Goal: Task Accomplishment & Management: Use online tool/utility

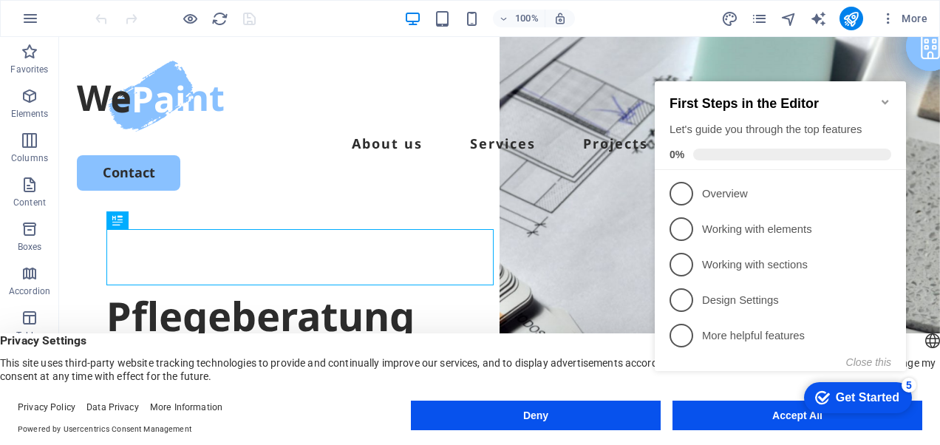
drag, startPoint x: 936, startPoint y: 326, endPoint x: 879, endPoint y: 186, distance: 150.5
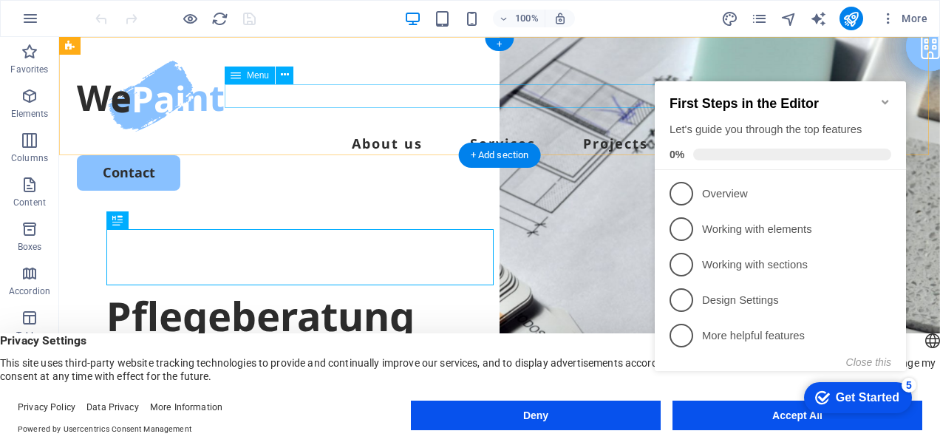
click at [401, 132] on nav "About us Services Projects" at bounding box center [499, 144] width 845 height 24
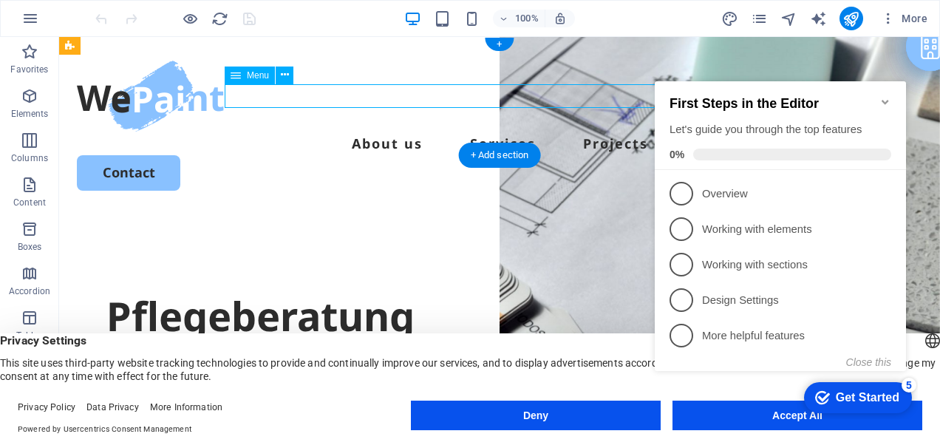
click at [423, 132] on nav "About us Services Projects" at bounding box center [499, 144] width 845 height 24
select select
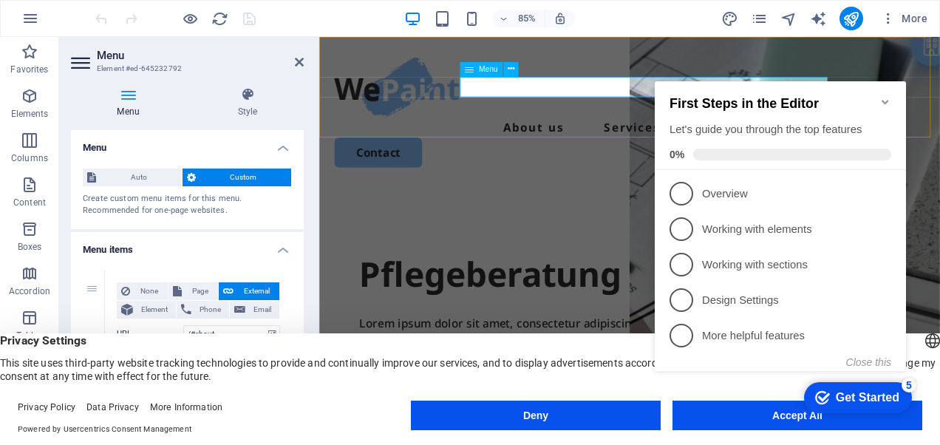
click at [599, 132] on nav "About us Services Projects" at bounding box center [684, 144] width 695 height 24
click at [600, 132] on nav "About us Services Projects" at bounding box center [684, 144] width 695 height 24
click at [661, 19] on div "85% More" at bounding box center [512, 19] width 841 height 24
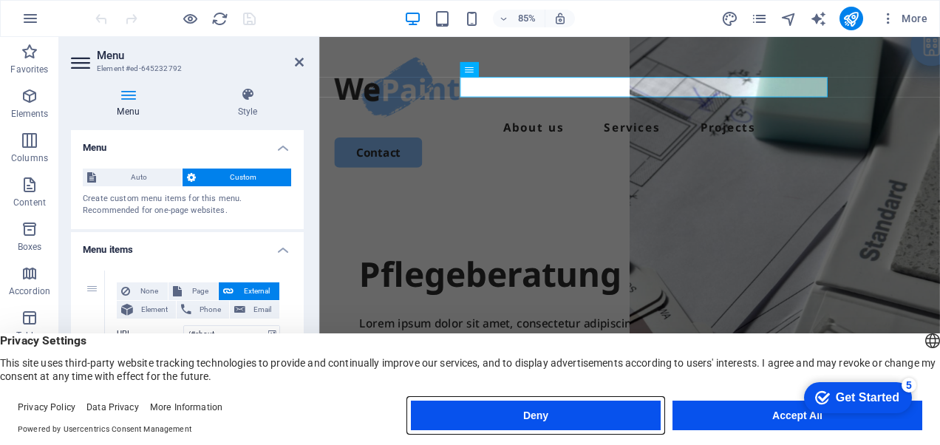
drag, startPoint x: 594, startPoint y: 419, endPoint x: 322, endPoint y: 449, distance: 273.6
click at [594, 419] on button "Deny" at bounding box center [536, 416] width 250 height 30
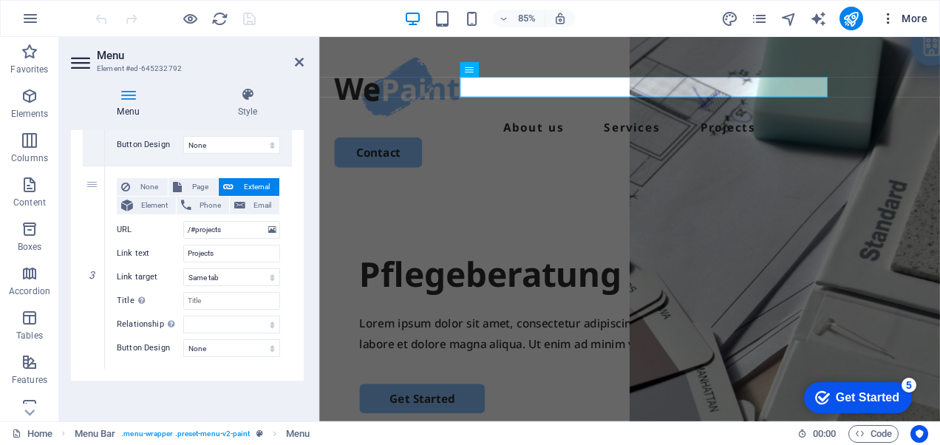
click at [913, 21] on span "More" at bounding box center [904, 18] width 47 height 15
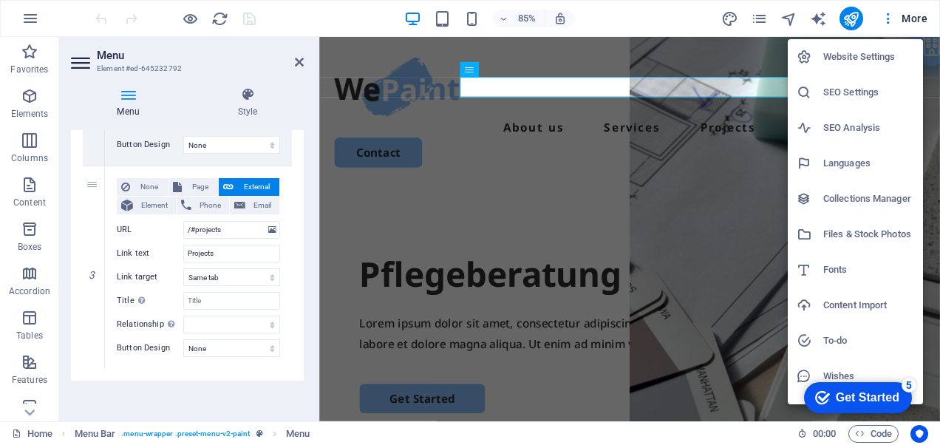
click at [888, 19] on div at bounding box center [470, 222] width 940 height 445
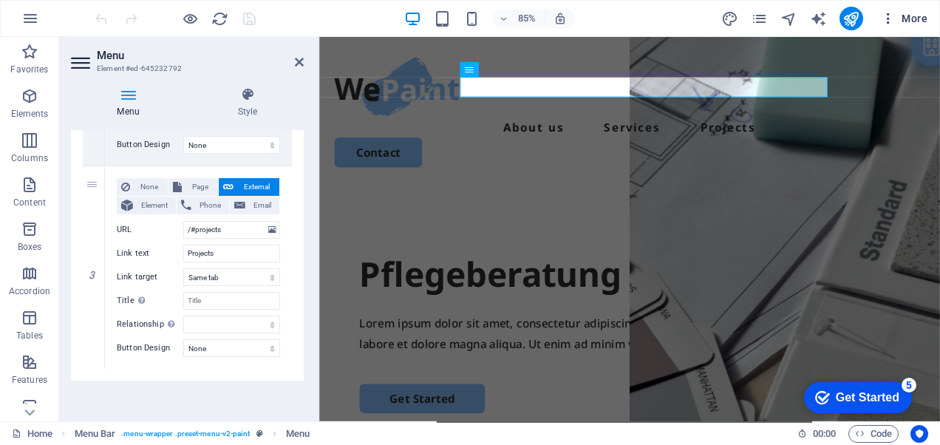
click at [889, 20] on icon "button" at bounding box center [888, 18] width 15 height 15
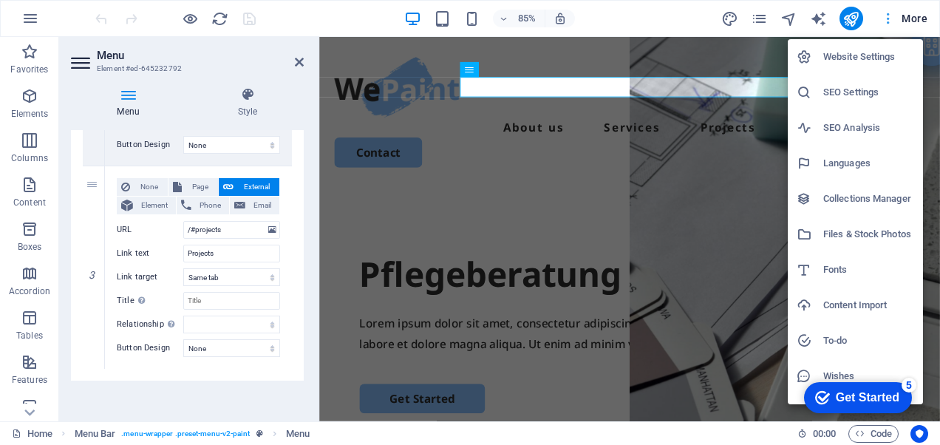
click at [889, 20] on div at bounding box center [470, 222] width 940 height 445
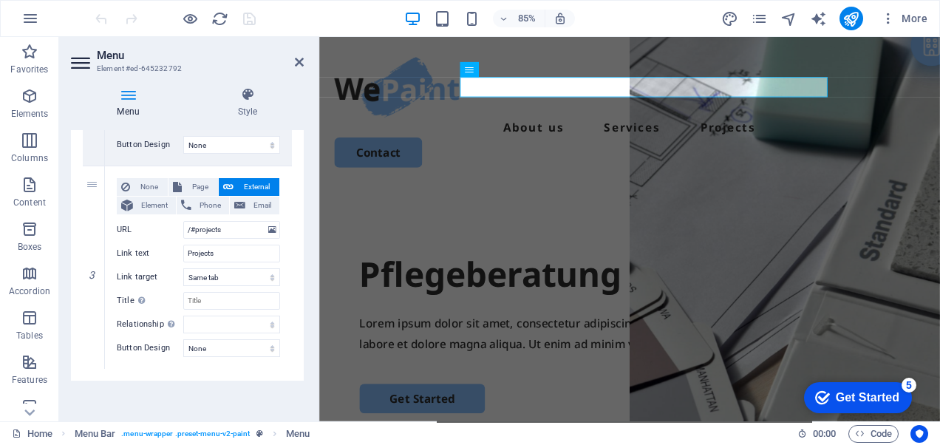
click at [917, 17] on span "More" at bounding box center [904, 18] width 47 height 15
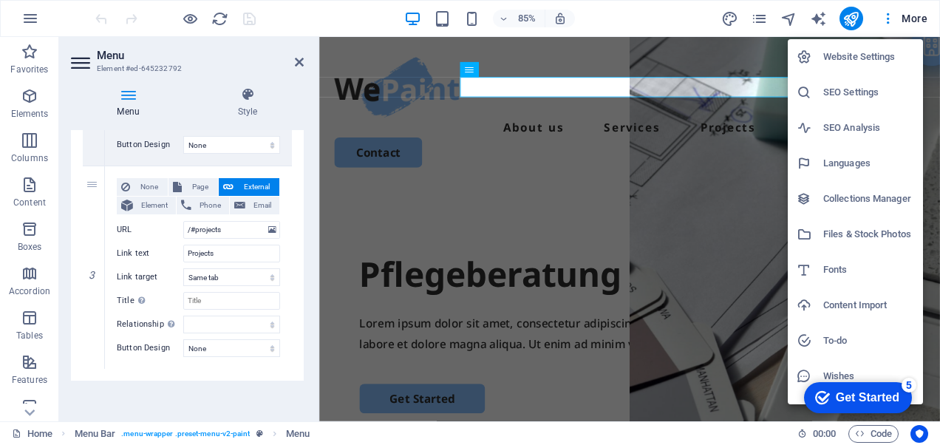
click at [917, 17] on div at bounding box center [470, 222] width 940 height 445
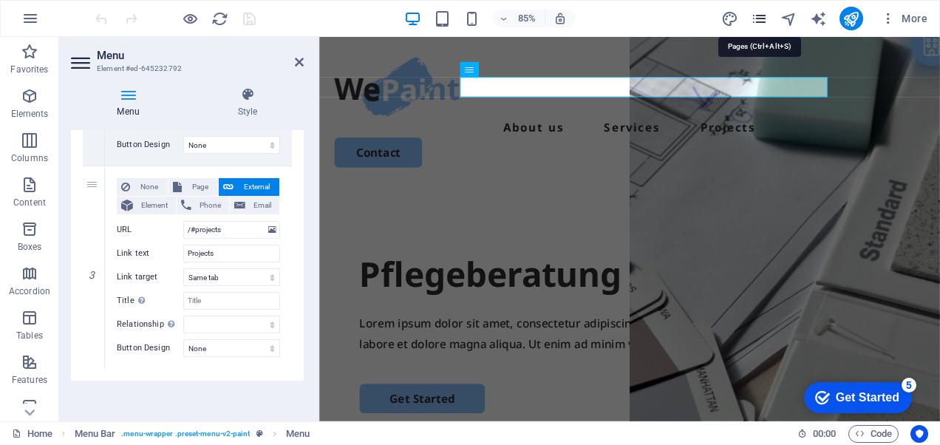
click at [761, 16] on icon "pages" at bounding box center [759, 18] width 17 height 17
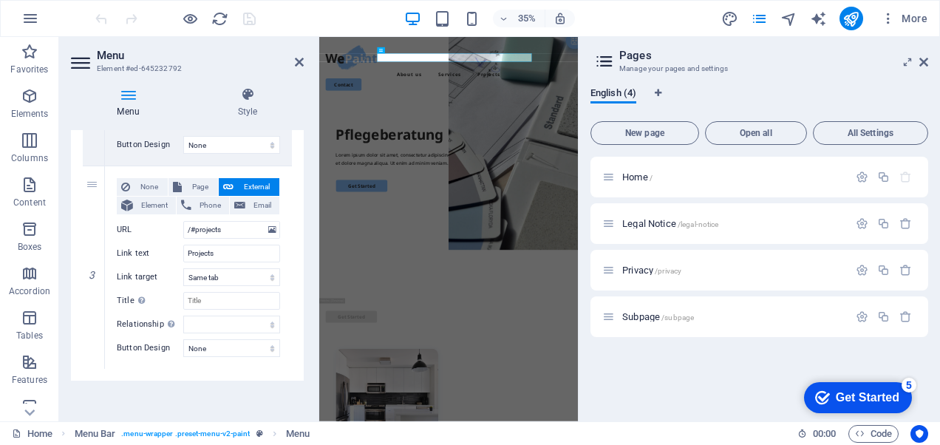
click at [302, 13] on div "35% More" at bounding box center [512, 19] width 841 height 24
click at [907, 65] on icon at bounding box center [907, 62] width 0 height 12
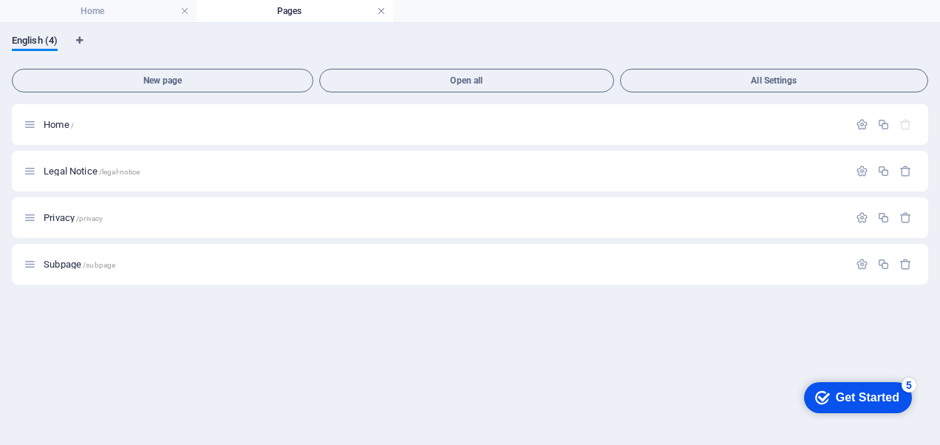
click at [381, 11] on link at bounding box center [381, 11] width 9 height 14
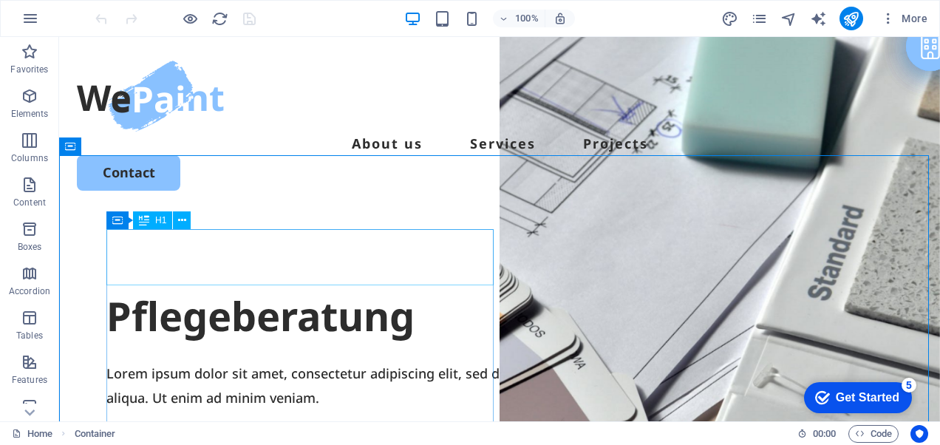
click at [406, 288] on div "Pflegeberatung" at bounding box center [499, 316] width 786 height 56
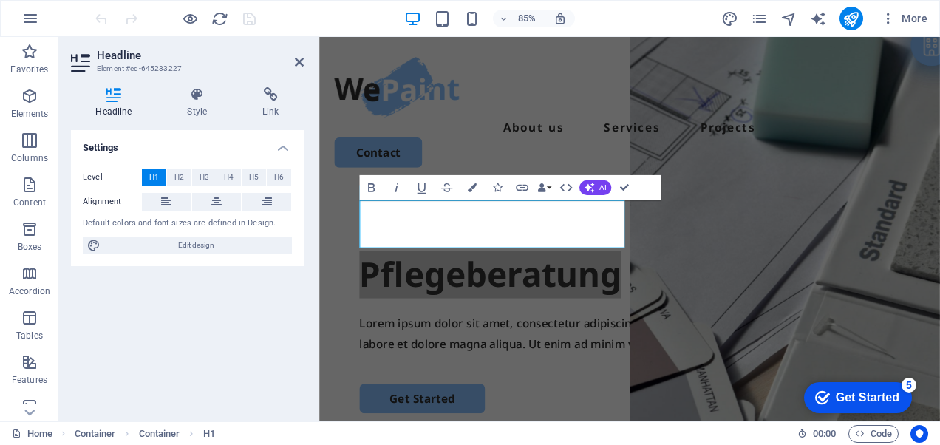
drag, startPoint x: 310, startPoint y: 331, endPoint x: 48, endPoint y: 249, distance: 274.9
click at [310, 331] on div "Headline Style Link Settings Level H1 H2 H3 H4 H5 H6 Alignment Default colors a…" at bounding box center [187, 248] width 256 height 346
click at [421, 106] on div at bounding box center [684, 96] width 695 height 71
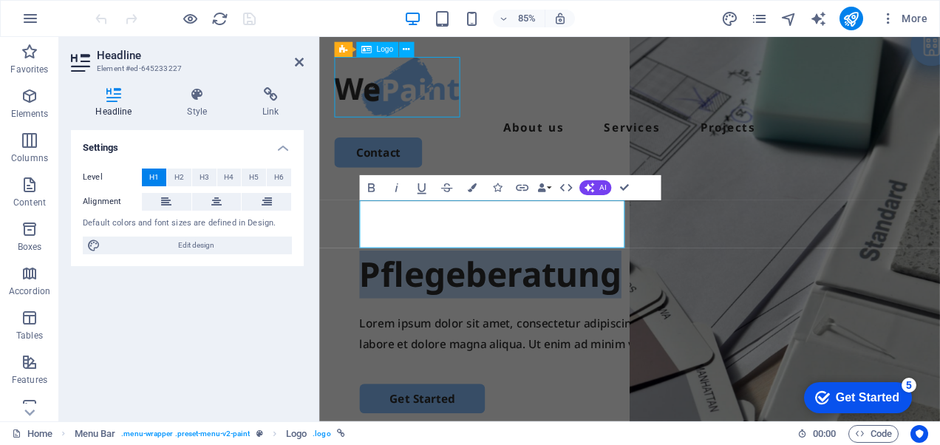
click at [421, 106] on div at bounding box center [684, 96] width 695 height 71
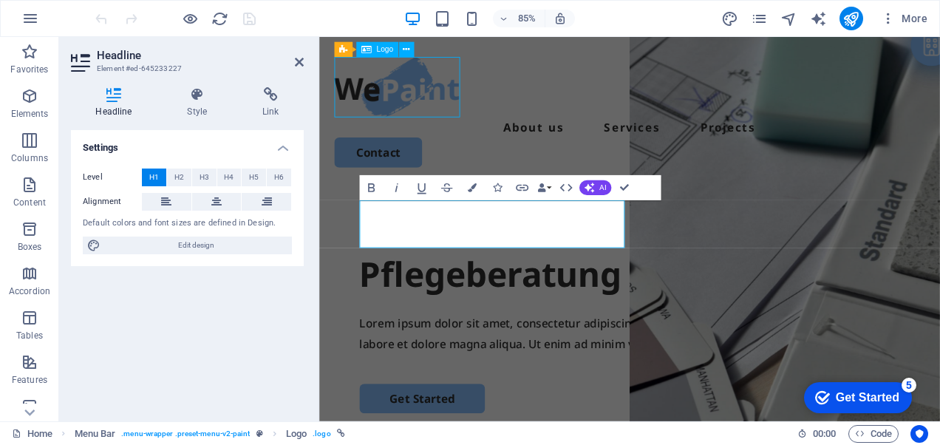
select select "px"
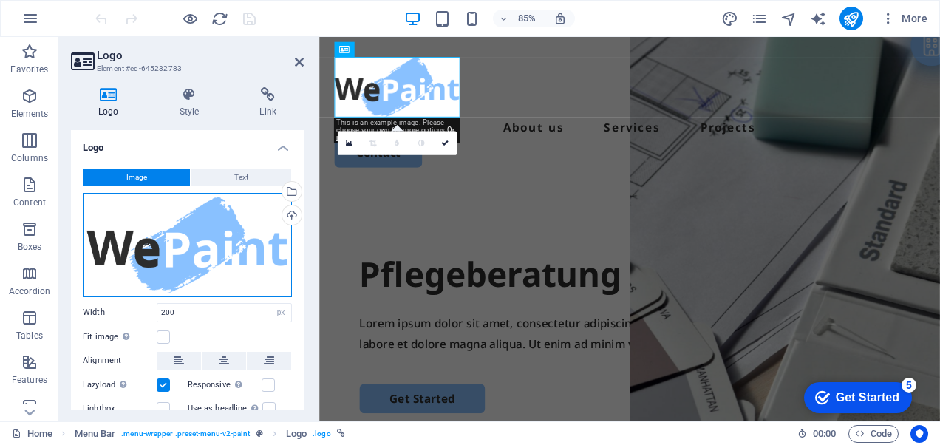
click at [188, 254] on div "Drag files here, click to choose files or select files from Files or our free s…" at bounding box center [187, 245] width 209 height 104
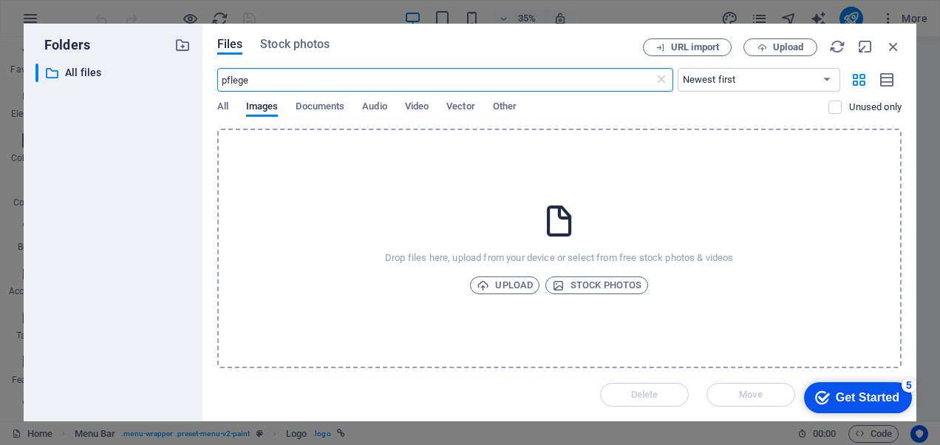
type input "pflege"
click at [256, 110] on span "Images" at bounding box center [262, 108] width 33 height 21
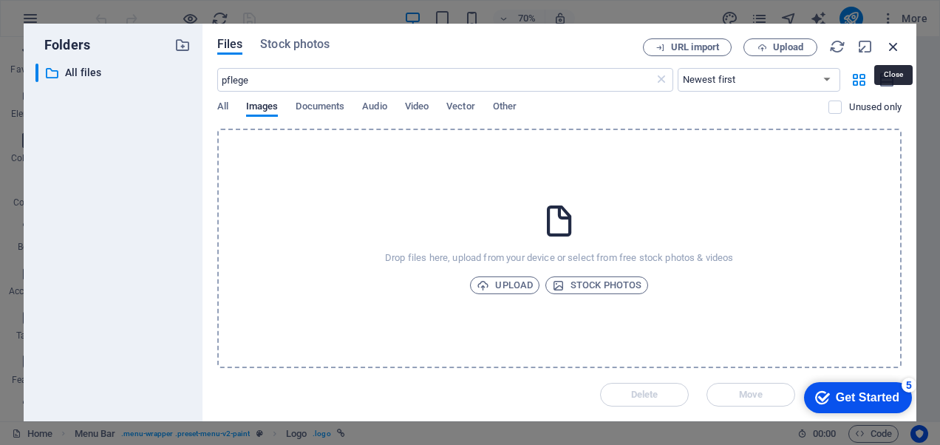
click at [893, 50] on icon "button" at bounding box center [893, 46] width 16 height 16
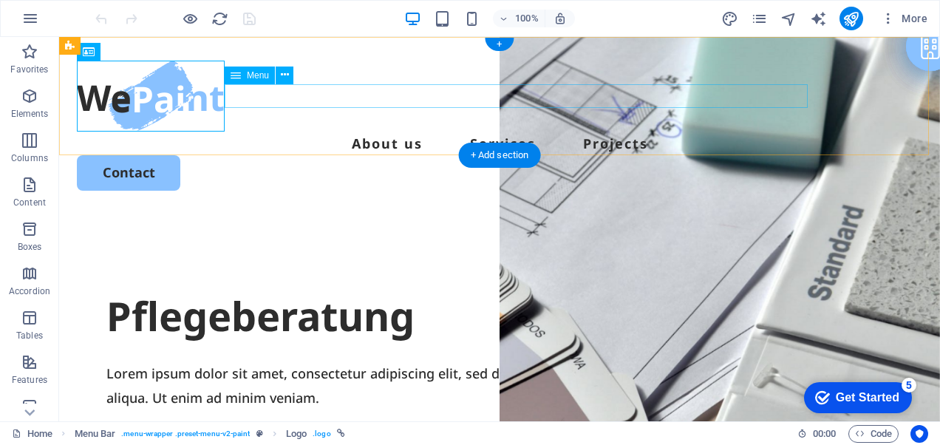
click at [640, 132] on nav "About us Services Projects" at bounding box center [499, 144] width 845 height 24
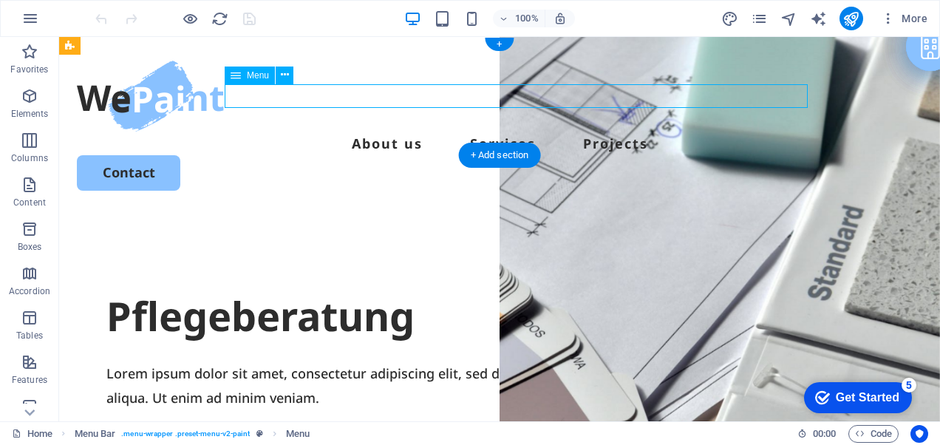
click at [640, 132] on nav "About us Services Projects" at bounding box center [499, 144] width 845 height 24
select select
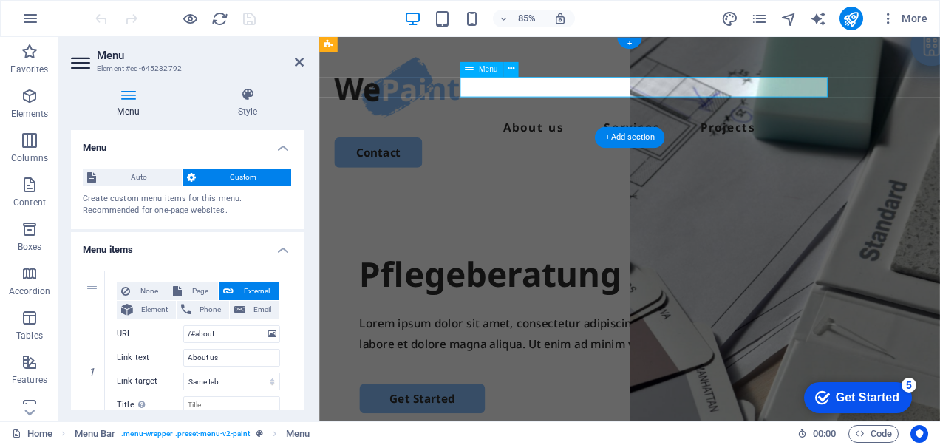
click at [800, 132] on nav "About us Services Projects" at bounding box center [684, 144] width 695 height 24
click at [804, 132] on nav "About us Services Projects" at bounding box center [684, 144] width 695 height 24
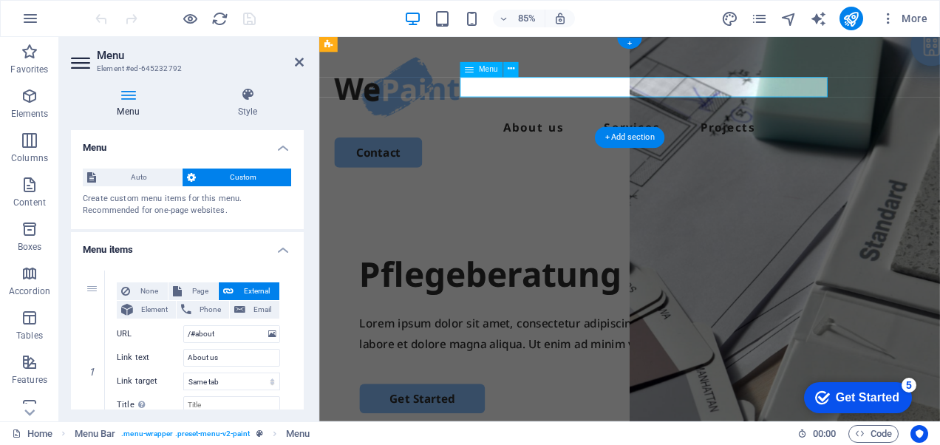
click at [804, 132] on nav "About us Services Projects" at bounding box center [684, 144] width 695 height 24
click at [837, 132] on nav "About us Services Projects" at bounding box center [684, 144] width 695 height 24
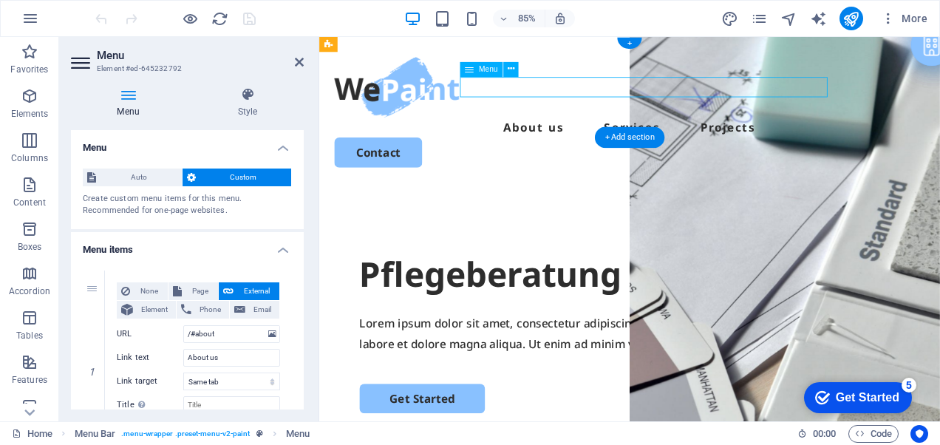
click at [862, 132] on nav "About us Services Projects" at bounding box center [684, 144] width 695 height 24
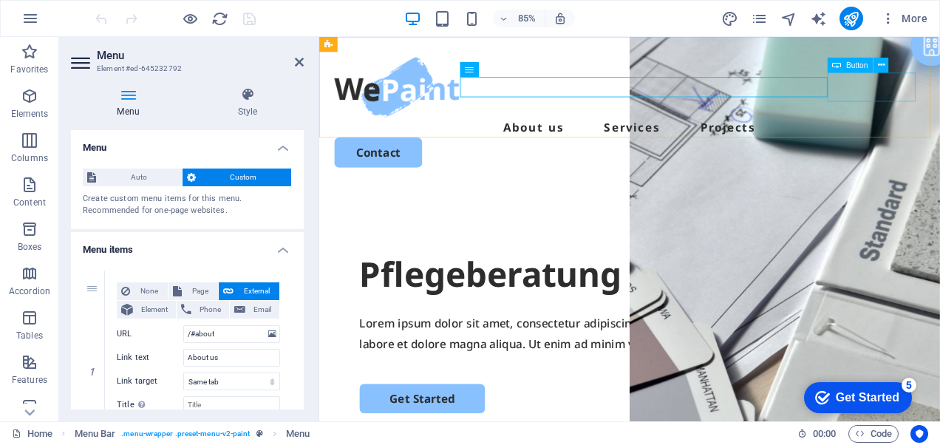
click at [921, 155] on div "Contact" at bounding box center [684, 172] width 695 height 35
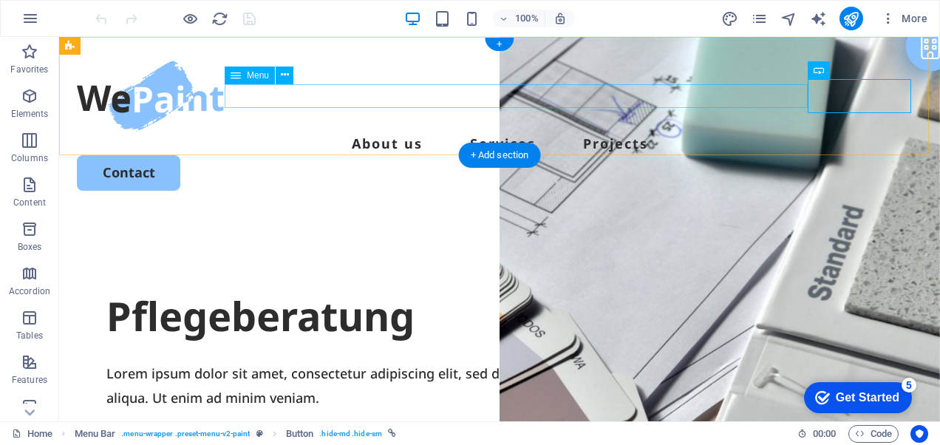
click at [661, 132] on nav "About us Services Projects" at bounding box center [499, 144] width 845 height 24
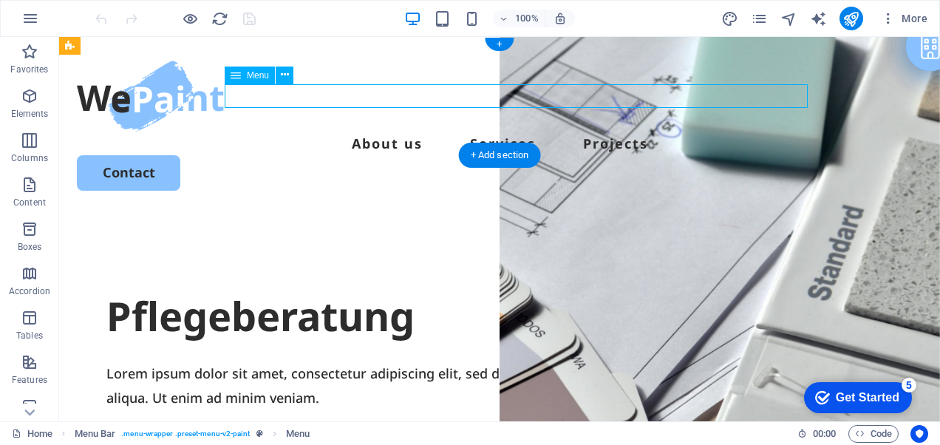
click at [651, 132] on nav "About us Services Projects" at bounding box center [499, 144] width 845 height 24
select select
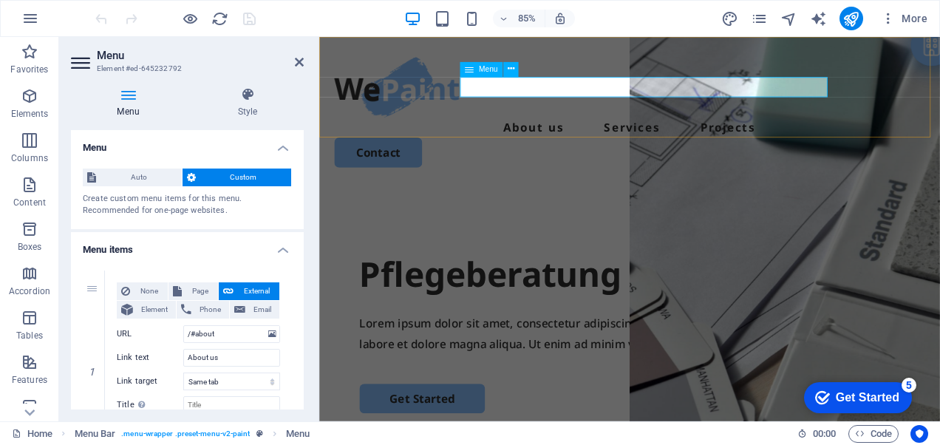
click at [475, 69] on div "Menu" at bounding box center [481, 69] width 43 height 15
click at [791, 132] on nav "About us Services Projects" at bounding box center [684, 144] width 695 height 24
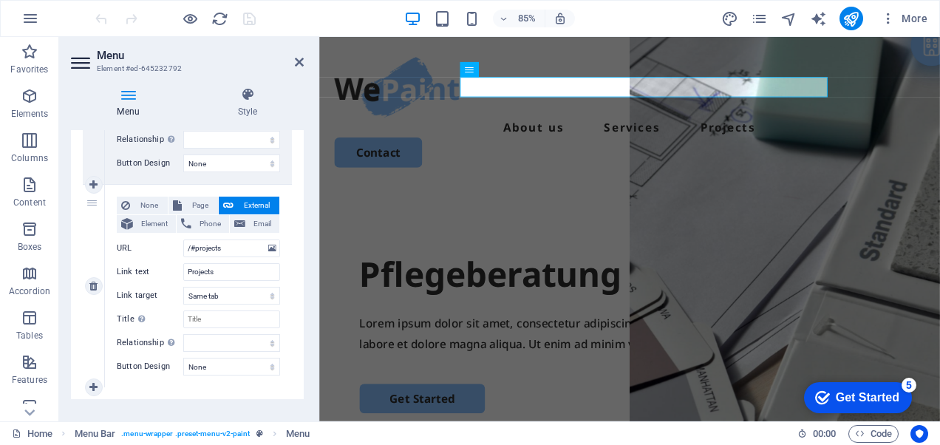
scroll to position [511, 0]
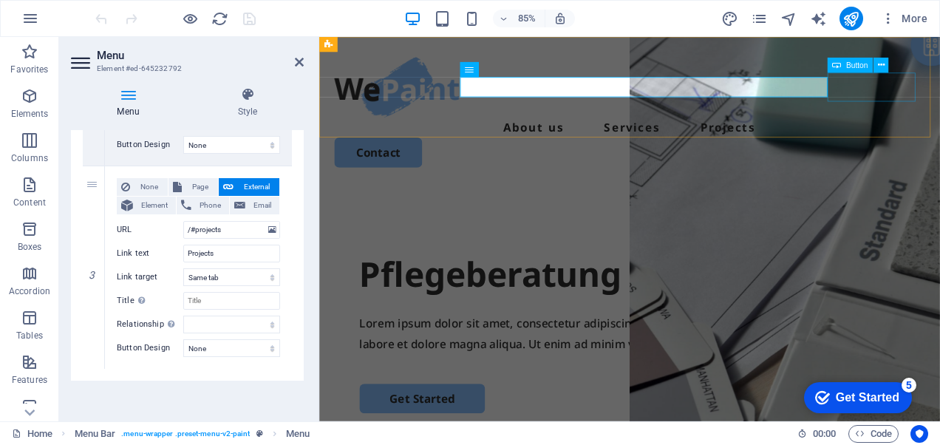
click at [939, 155] on div "Contact" at bounding box center [684, 172] width 695 height 35
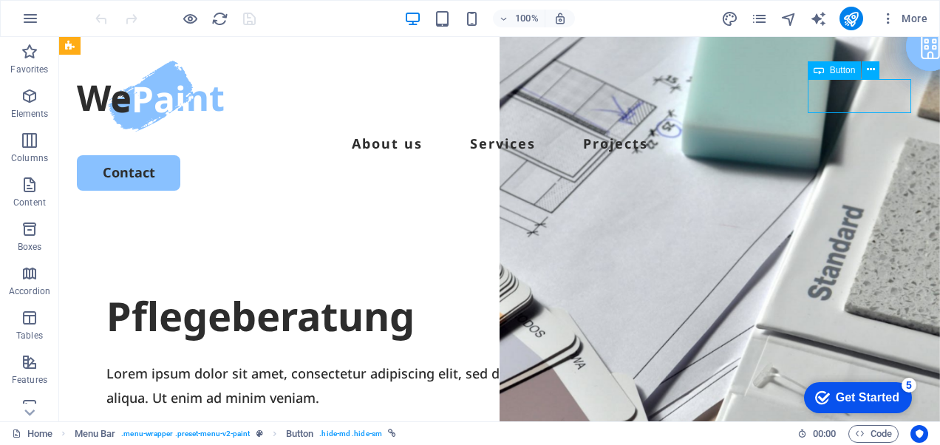
click at [866, 155] on div "Contact" at bounding box center [499, 172] width 845 height 35
click at [847, 70] on span "Button" at bounding box center [843, 70] width 26 height 9
click at [872, 72] on icon at bounding box center [871, 70] width 8 height 16
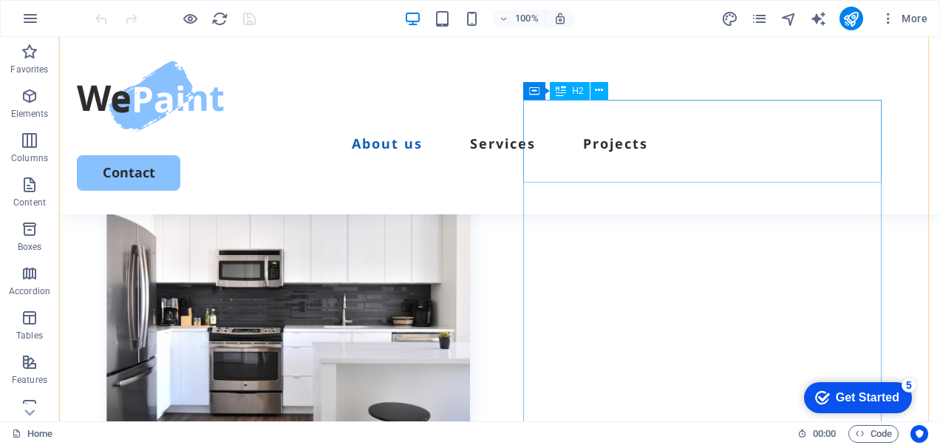
scroll to position [813, 0]
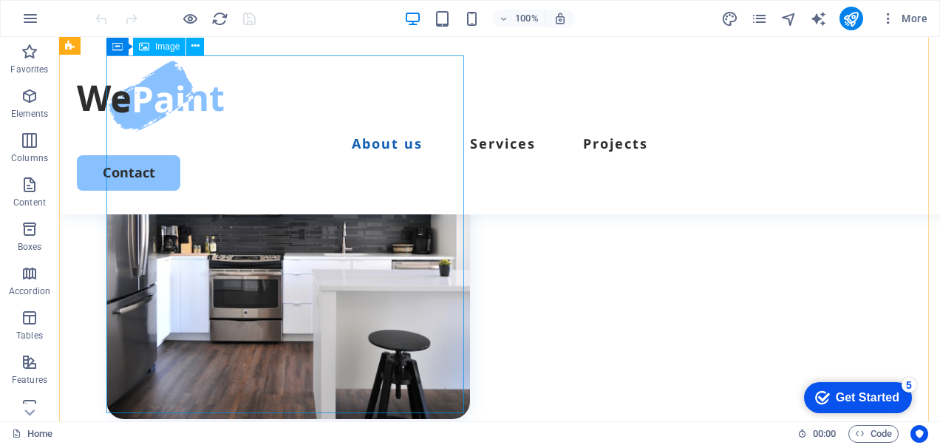
click at [435, 347] on figure at bounding box center [288, 237] width 364 height 364
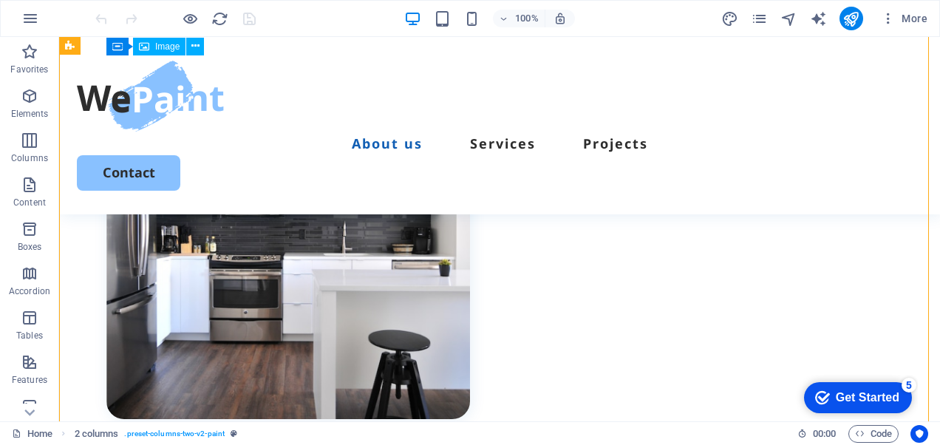
click at [432, 347] on figure at bounding box center [288, 237] width 364 height 364
select select "%"
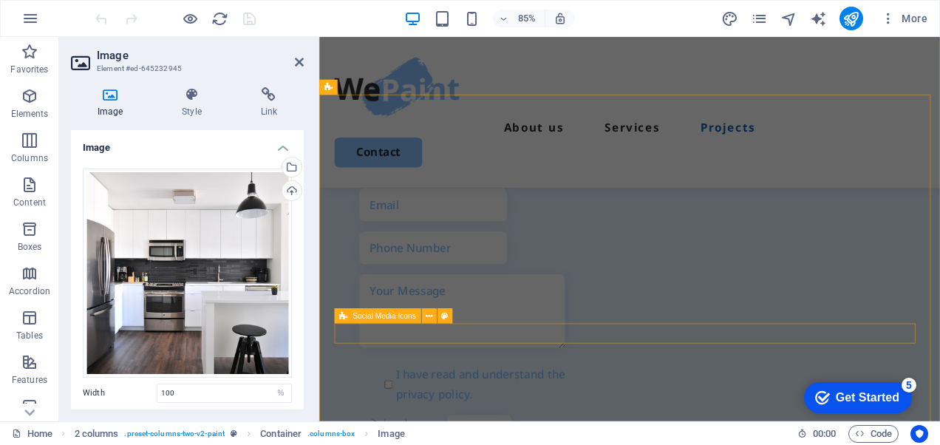
scroll to position [4299, 0]
